Goal: Communication & Community: Answer question/provide support

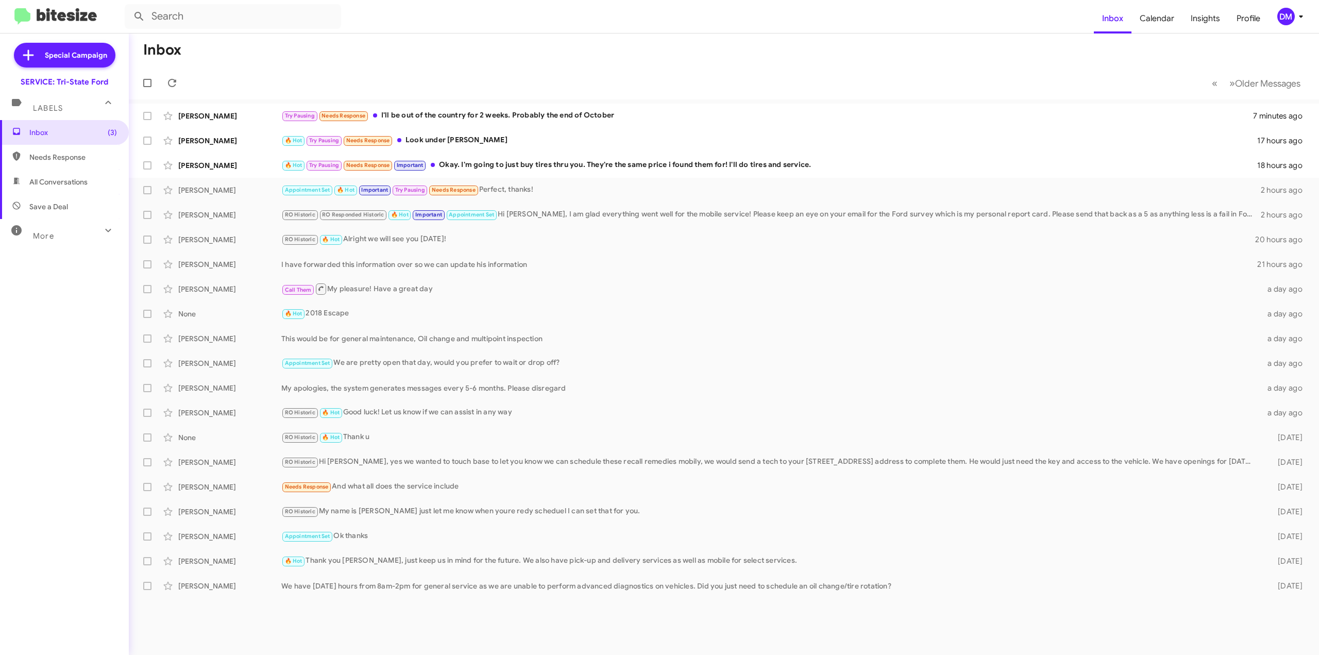
click at [52, 159] on span "Needs Response" at bounding box center [73, 157] width 88 height 10
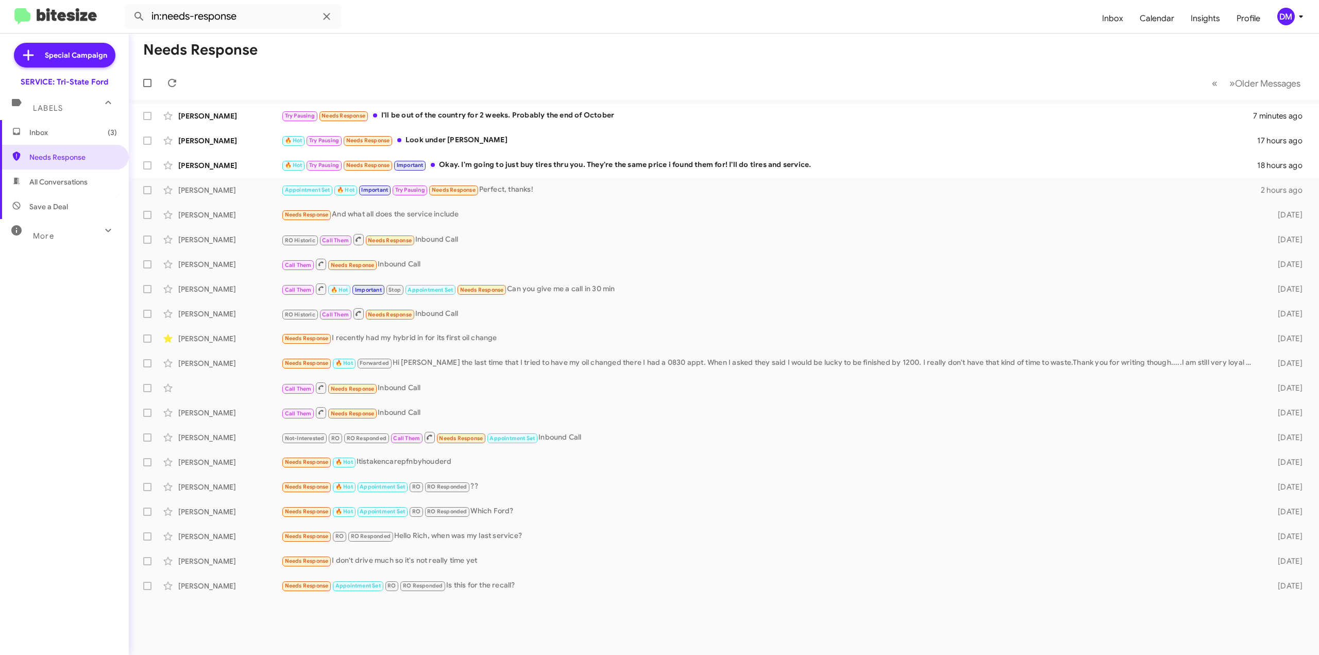
click at [52, 184] on span "All Conversations" at bounding box center [58, 182] width 58 height 10
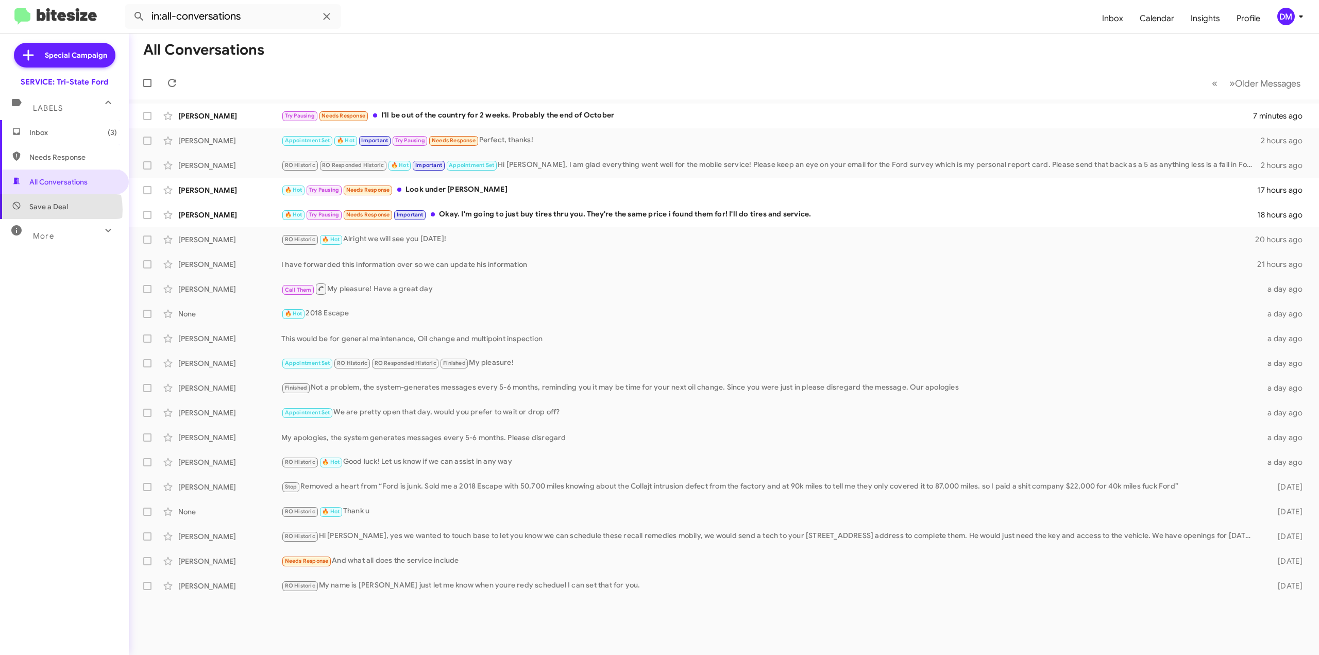
click at [51, 210] on span "Save a Deal" at bounding box center [48, 207] width 39 height 10
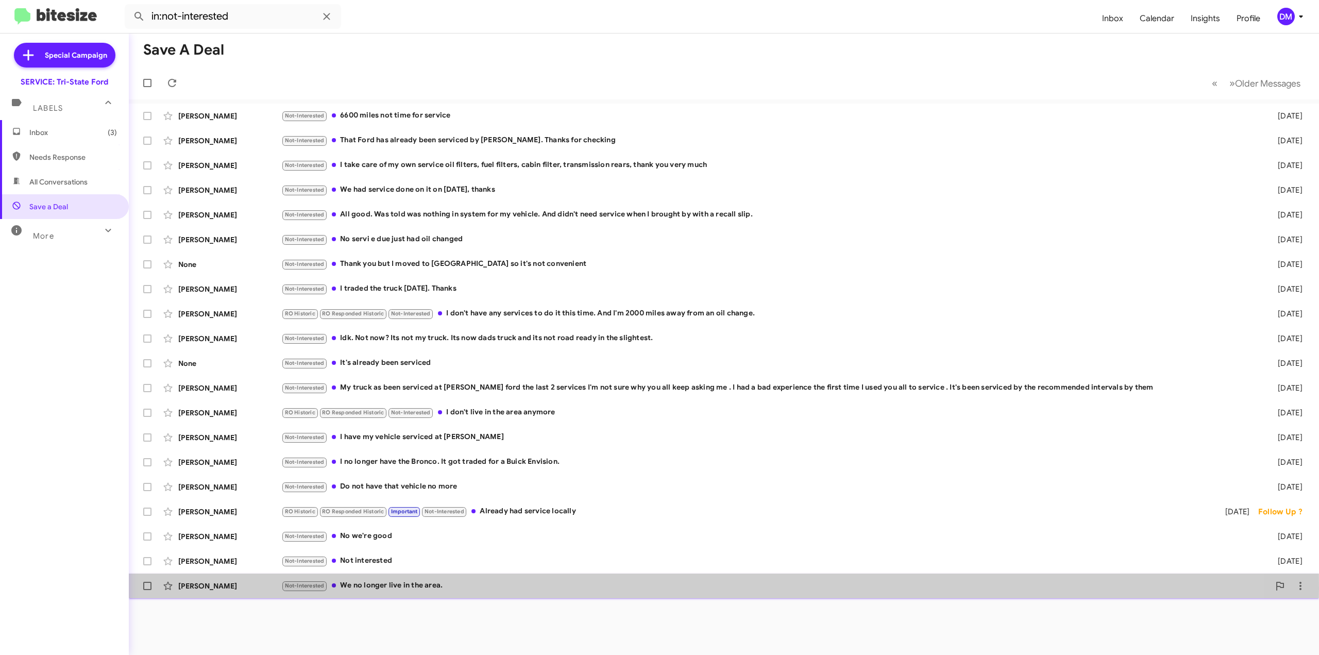
click at [376, 589] on div "Not-Interested We no longer live in the area." at bounding box center [775, 586] width 988 height 12
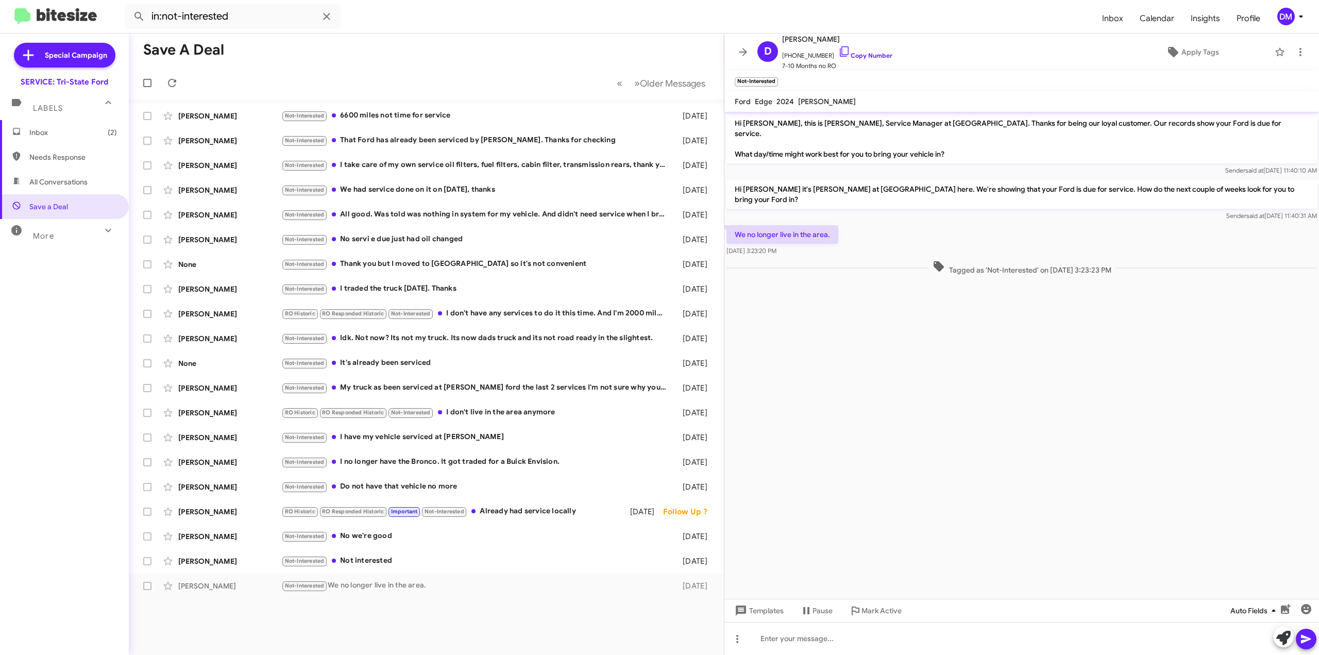
click at [1274, 610] on icon "button" at bounding box center [1274, 610] width 4 height 3
click at [1274, 610] on div at bounding box center [659, 327] width 1319 height 655
click at [420, 588] on div "Not-Interested We no longer live in the area." at bounding box center [477, 586] width 393 height 12
click at [1300, 51] on icon at bounding box center [1301, 52] width 2 height 8
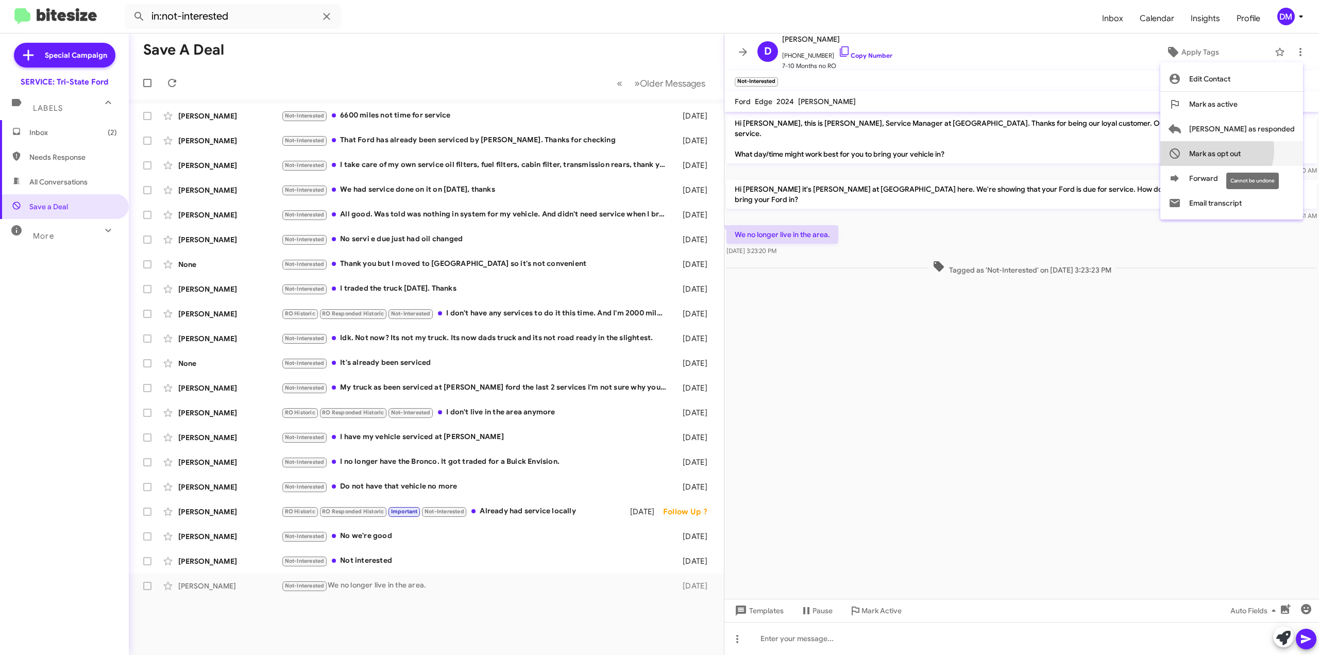
click at [1241, 150] on span "Mark as opt out" at bounding box center [1215, 153] width 52 height 25
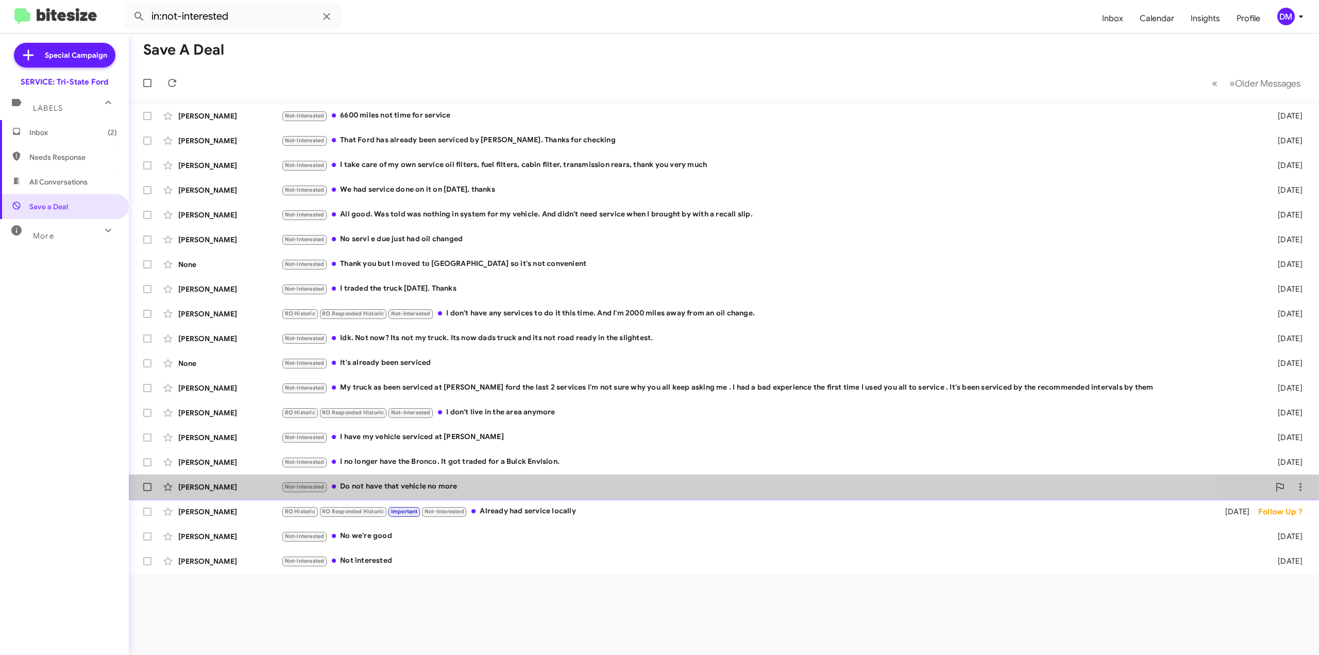
click at [418, 485] on div "Not-Interested Do not have that vehicle no more" at bounding box center [775, 487] width 988 height 12
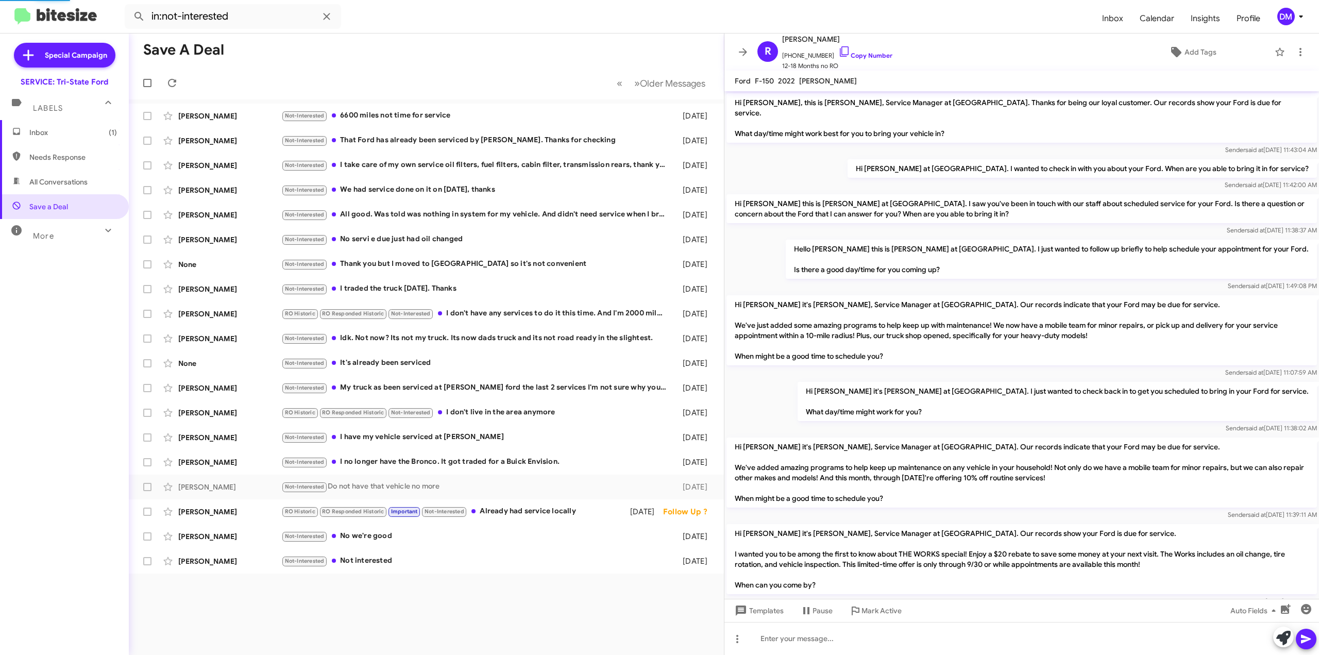
scroll to position [231, 0]
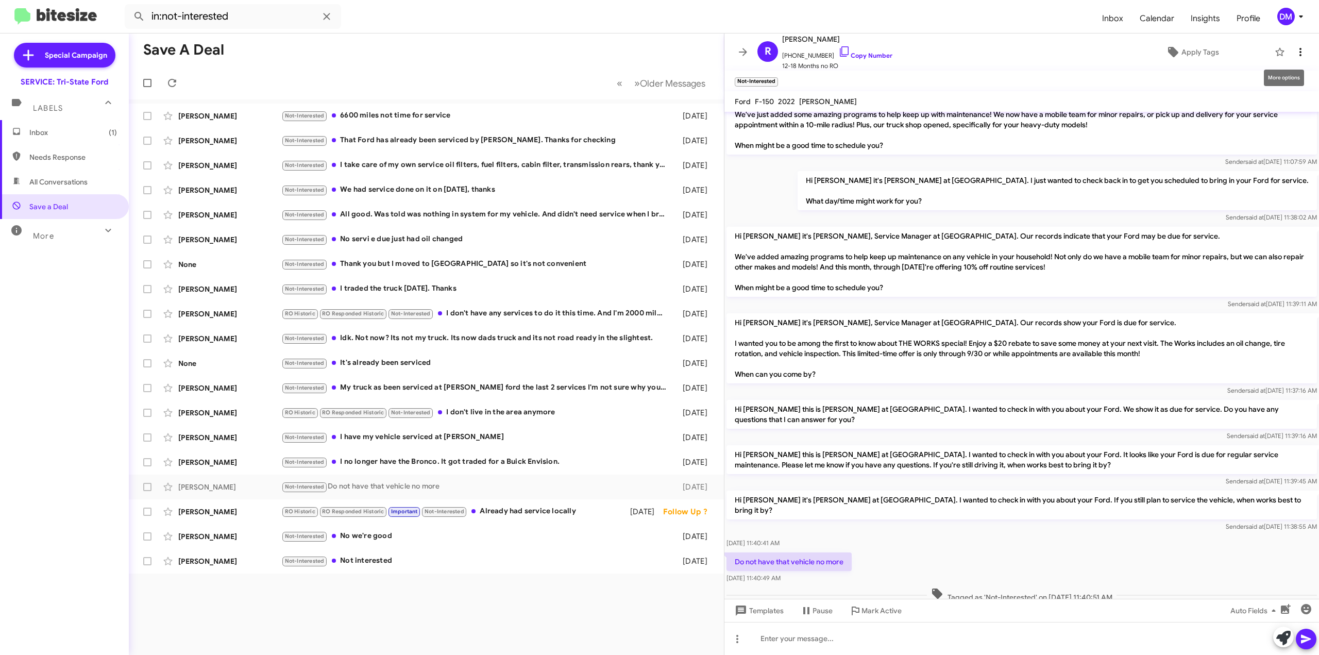
click at [1296, 54] on icon at bounding box center [1301, 52] width 12 height 12
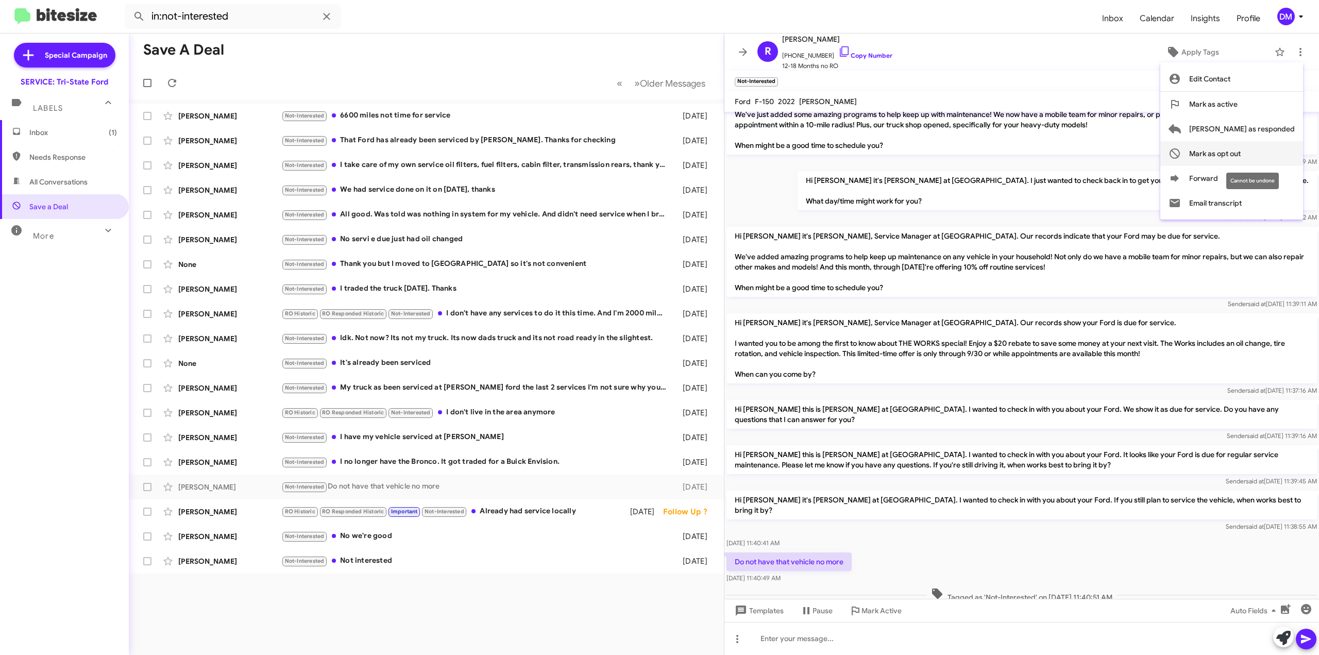
click at [1233, 154] on span "Mark as opt out" at bounding box center [1215, 153] width 52 height 25
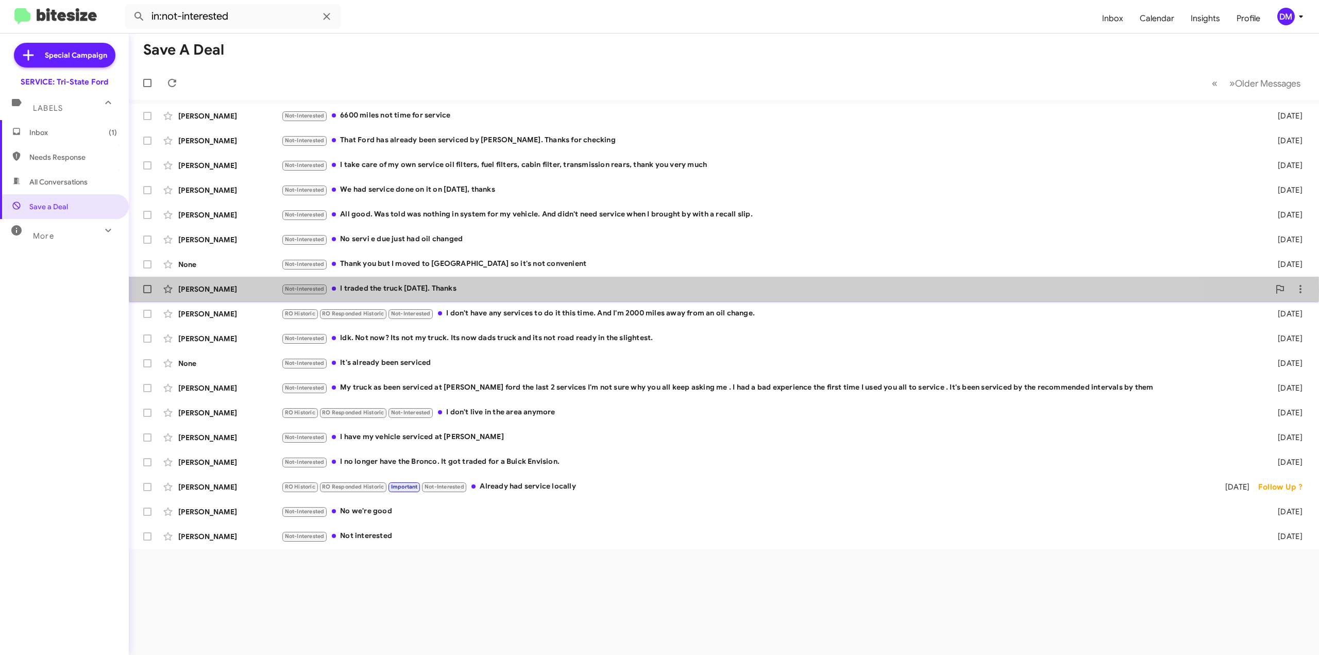
click at [475, 290] on div "Not-Interested I traded the truck [DATE]. Thanks" at bounding box center [775, 289] width 988 height 12
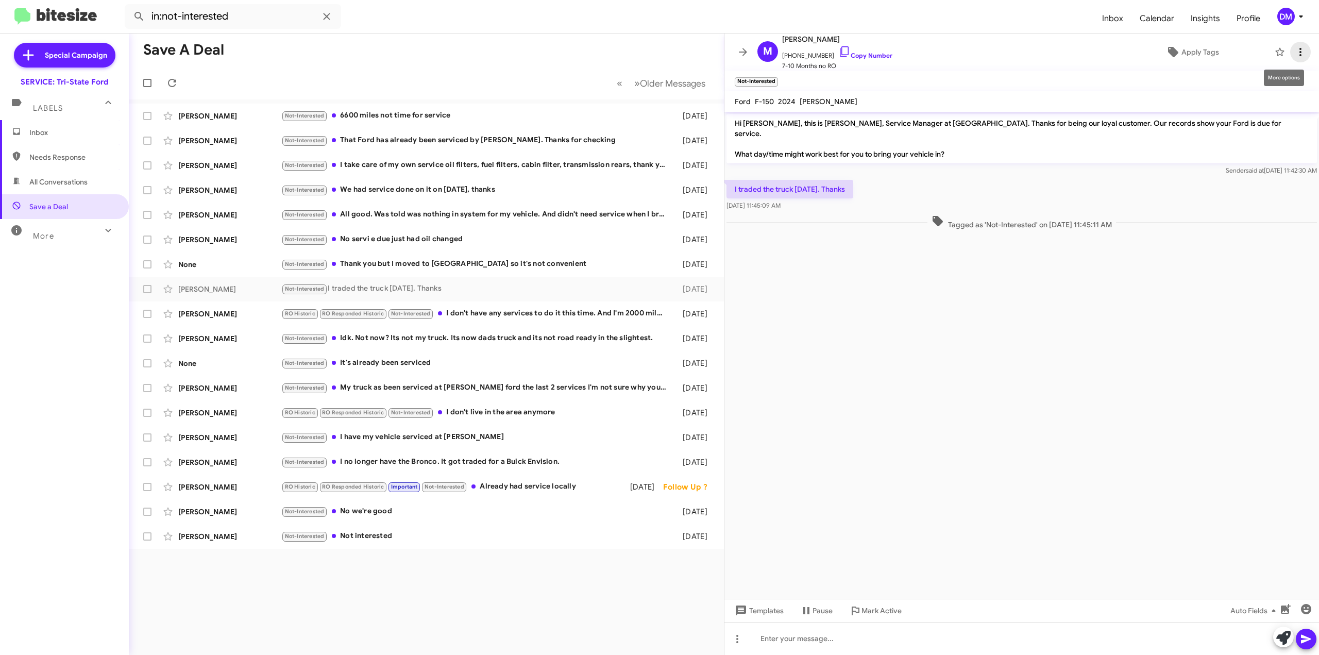
click at [1295, 56] on icon at bounding box center [1301, 52] width 12 height 12
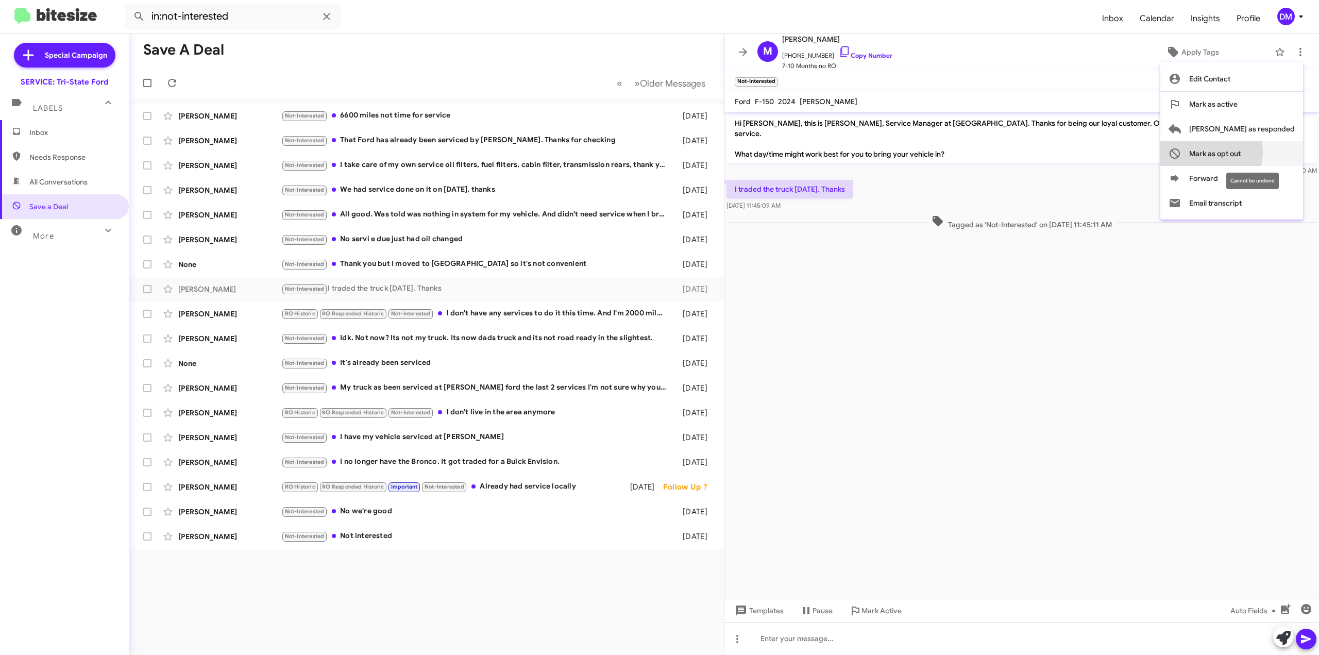
click at [1241, 152] on span "Mark as opt out" at bounding box center [1215, 153] width 52 height 25
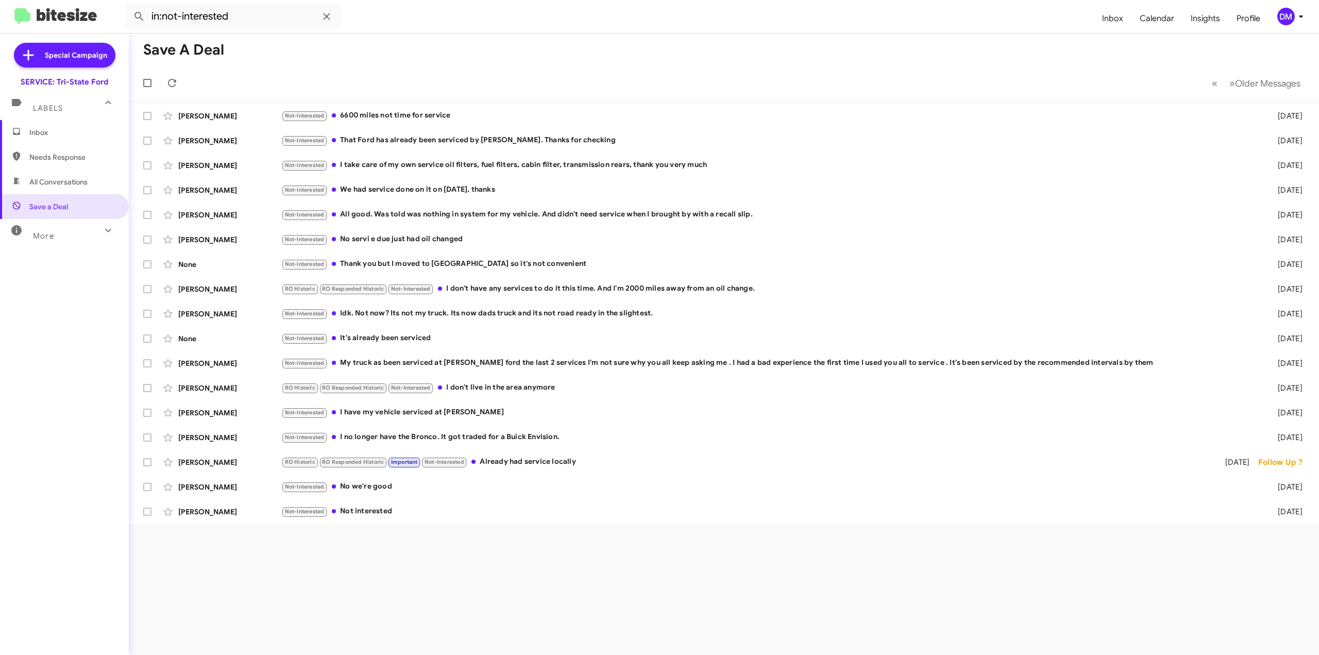
click at [49, 240] on span "More" at bounding box center [43, 235] width 21 height 9
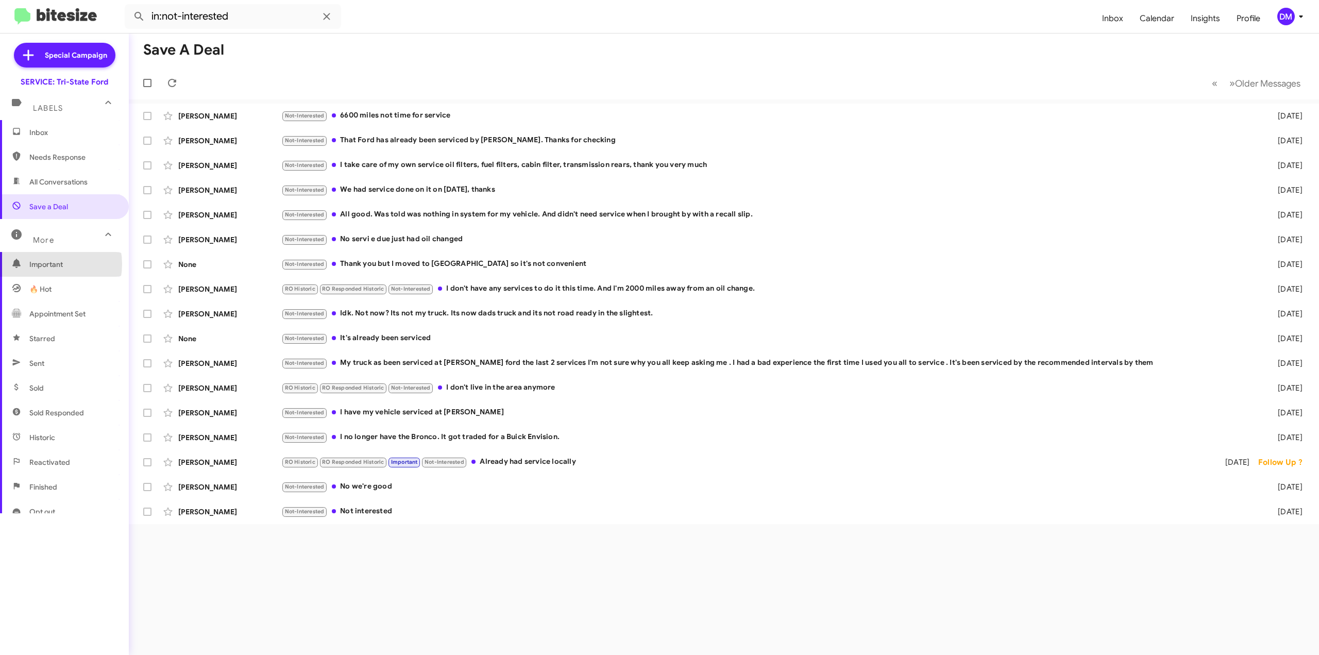
click at [45, 264] on span "Important" at bounding box center [73, 264] width 88 height 10
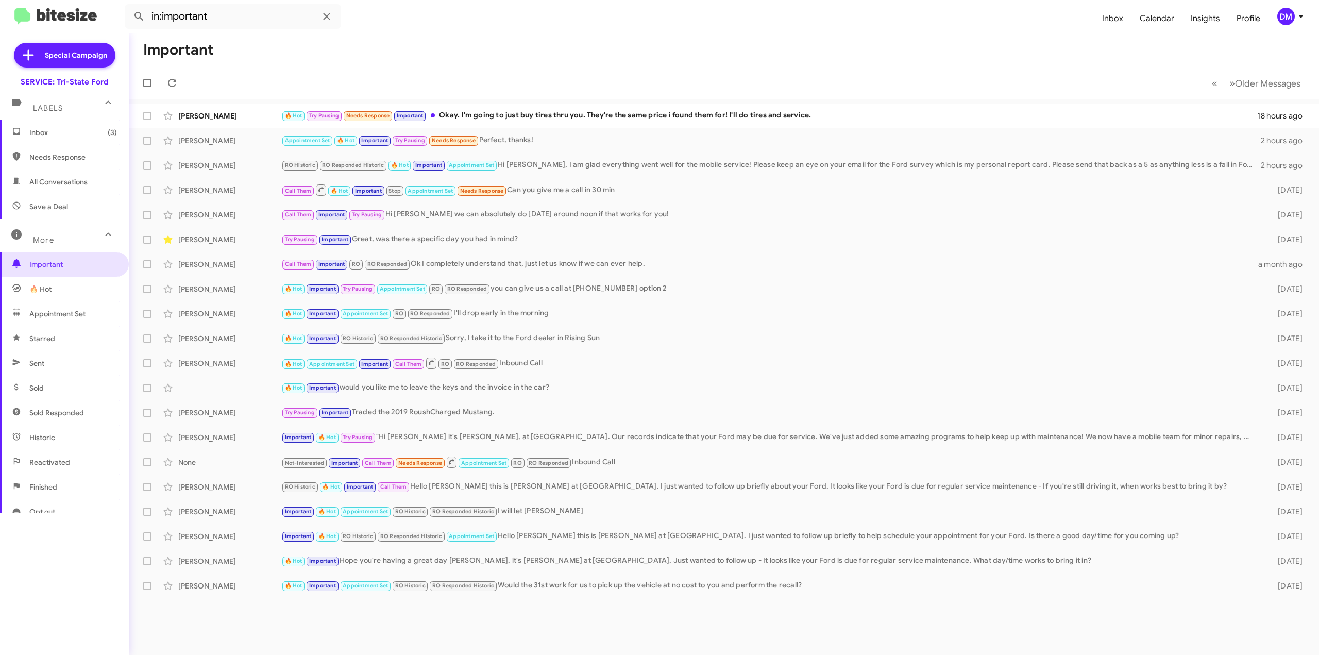
click at [40, 286] on span "🔥 Hot" at bounding box center [40, 289] width 22 height 10
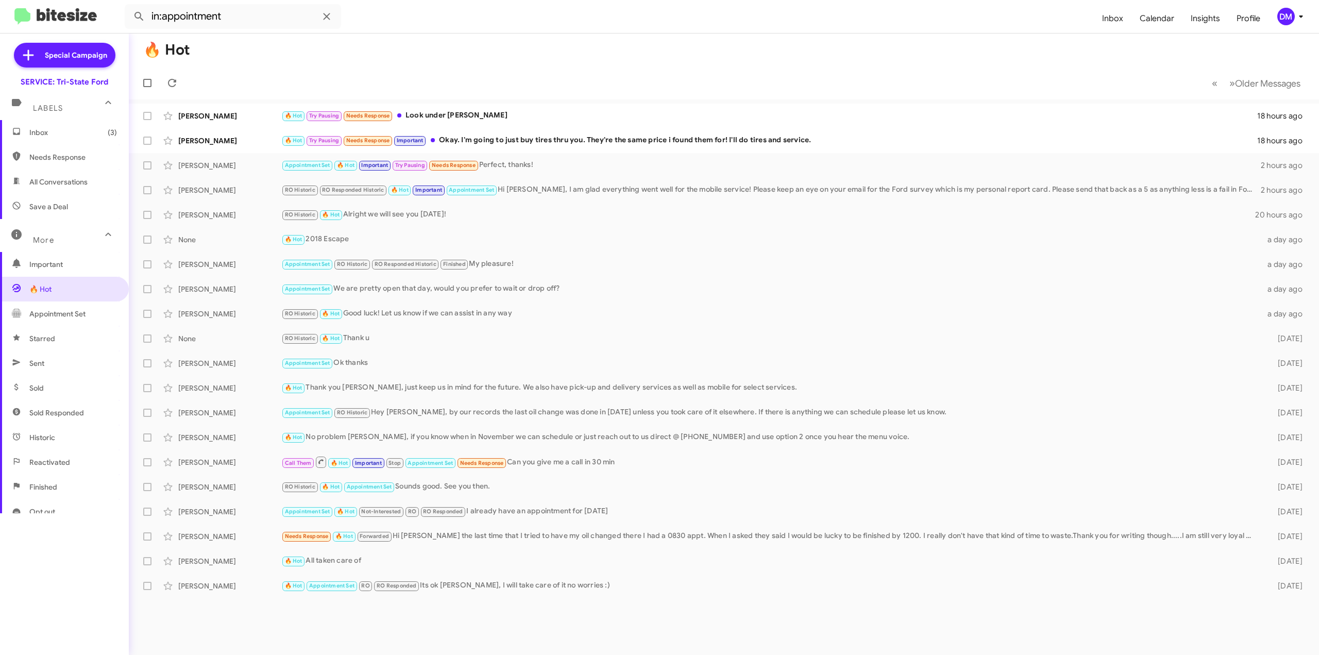
click at [40, 310] on span "Appointment Set" at bounding box center [57, 314] width 56 height 10
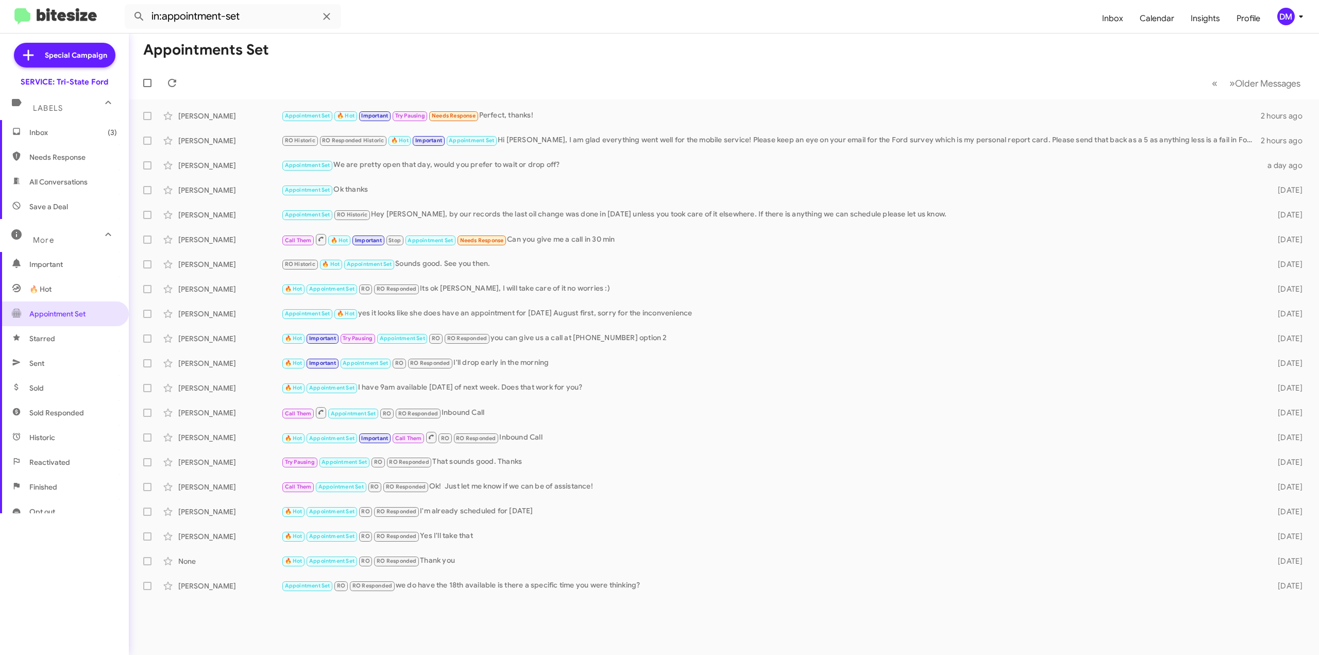
click at [47, 340] on span "Starred" at bounding box center [42, 338] width 26 height 10
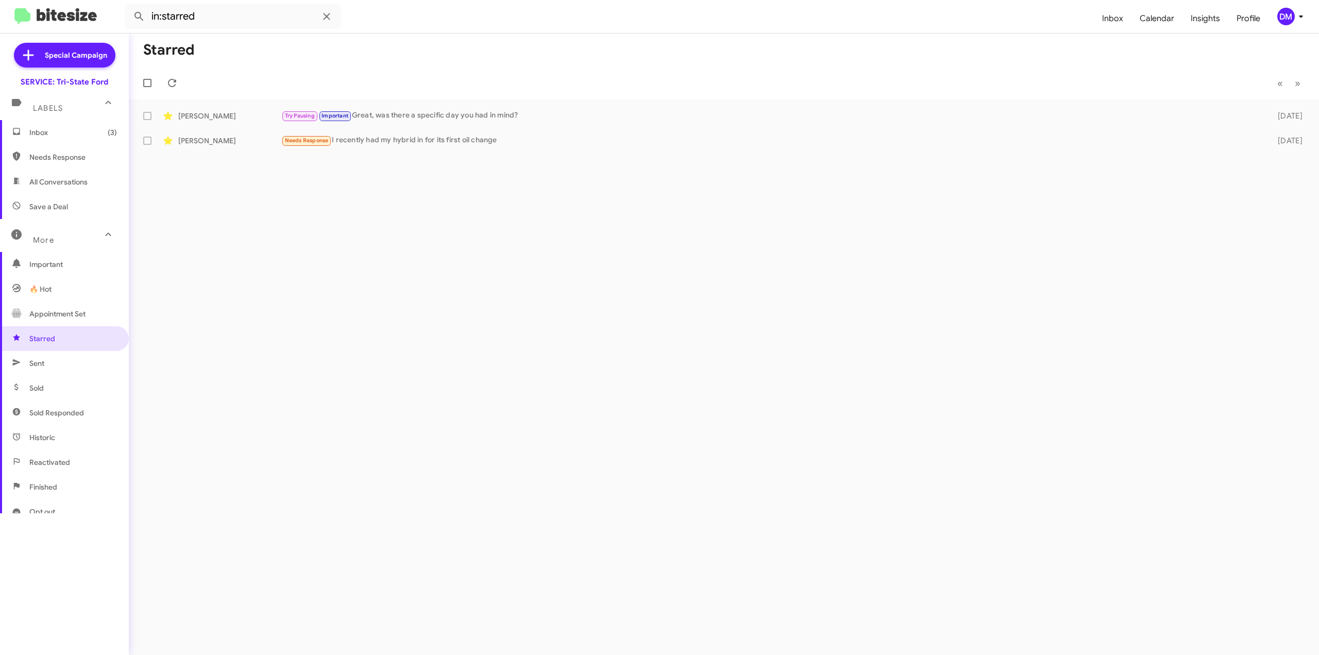
click at [52, 365] on span "Sent" at bounding box center [64, 363] width 129 height 25
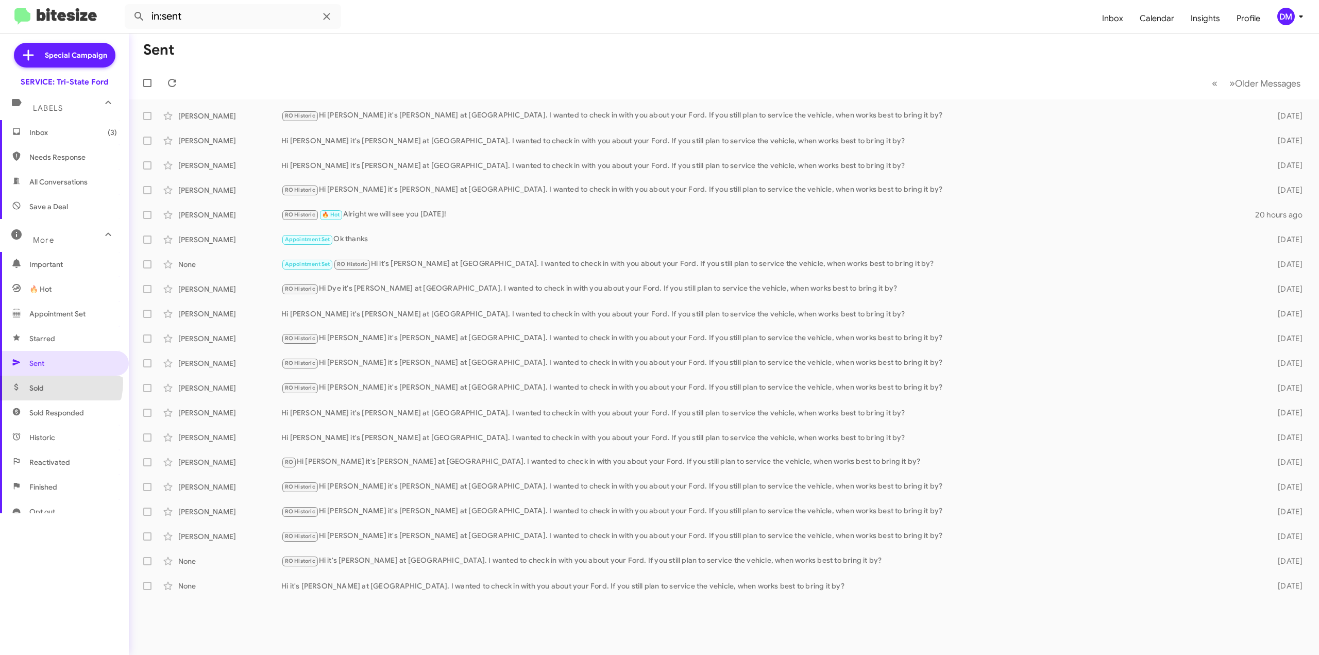
click at [51, 382] on span "Sold" at bounding box center [64, 388] width 129 height 25
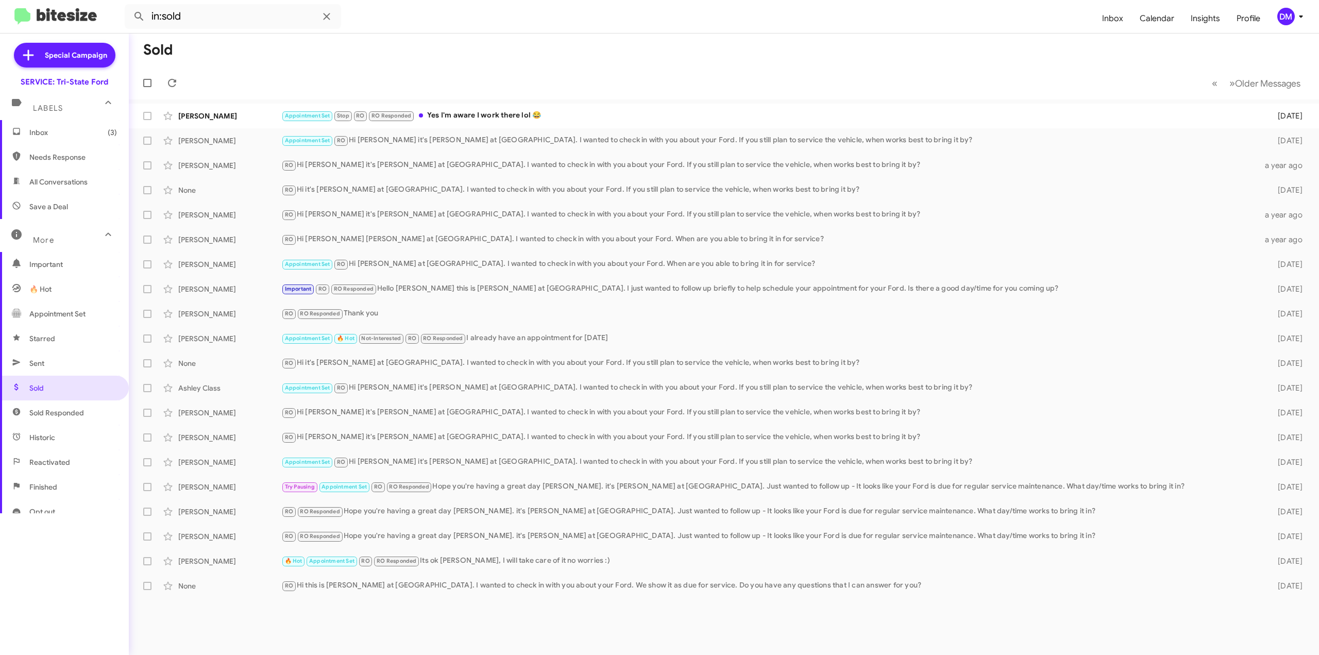
scroll to position [93, 0]
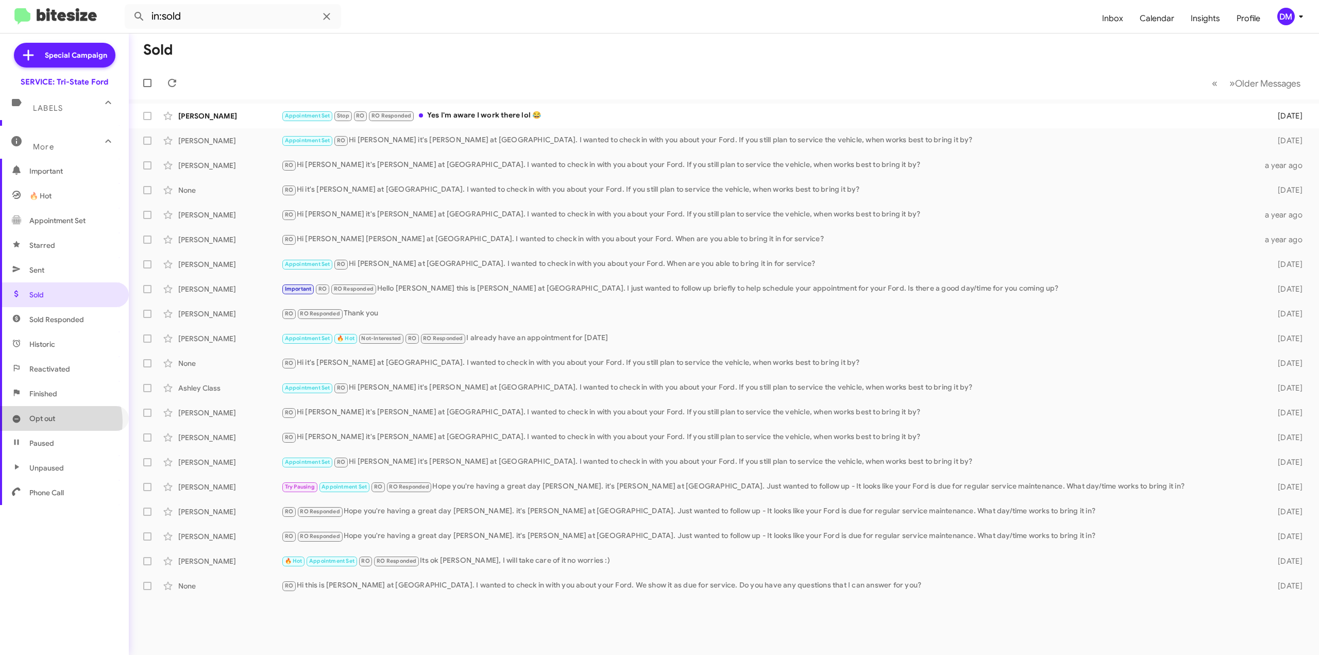
click at [55, 421] on span "Opt out" at bounding box center [42, 418] width 26 height 10
type input "in:opt-out"
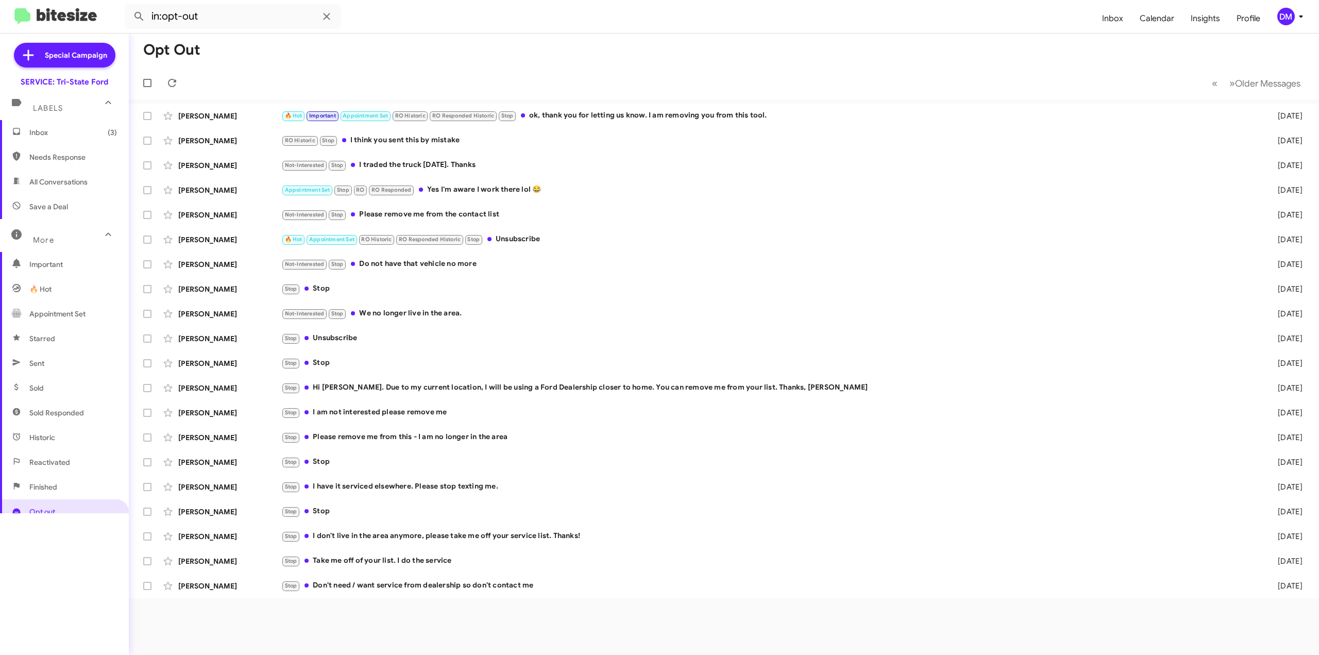
click at [70, 131] on span "Inbox (3)" at bounding box center [73, 132] width 88 height 10
